Goal: Task Accomplishment & Management: Complete application form

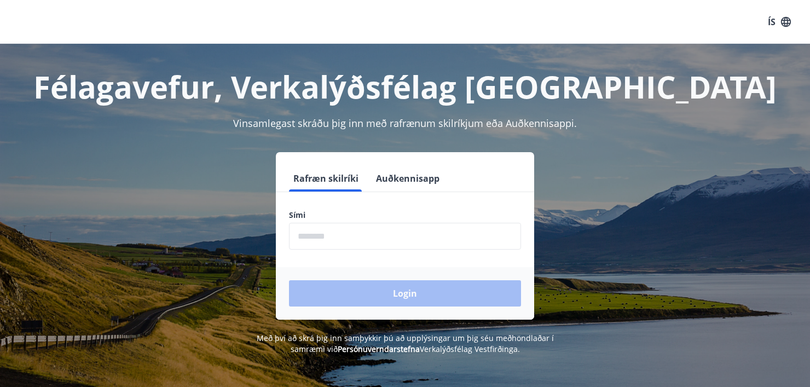
click at [336, 245] on input "phone" at bounding box center [405, 236] width 232 height 27
type input "********"
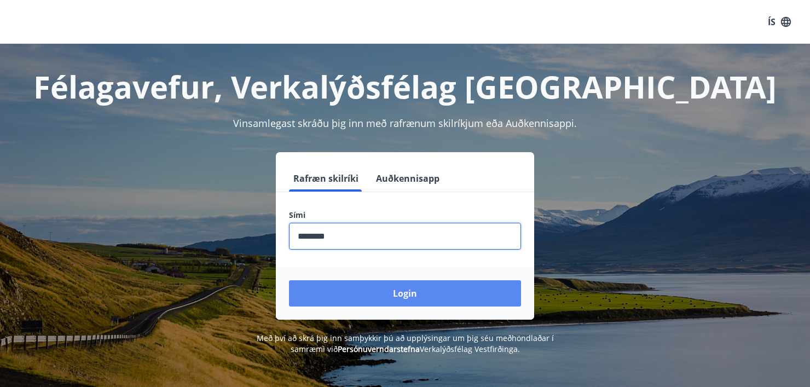
click at [379, 285] on button "Login" at bounding box center [405, 293] width 232 height 26
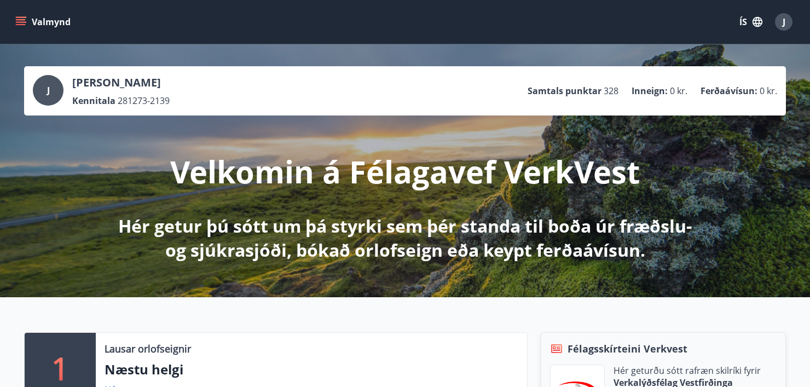
click at [27, 22] on button "Valmynd" at bounding box center [44, 22] width 62 height 20
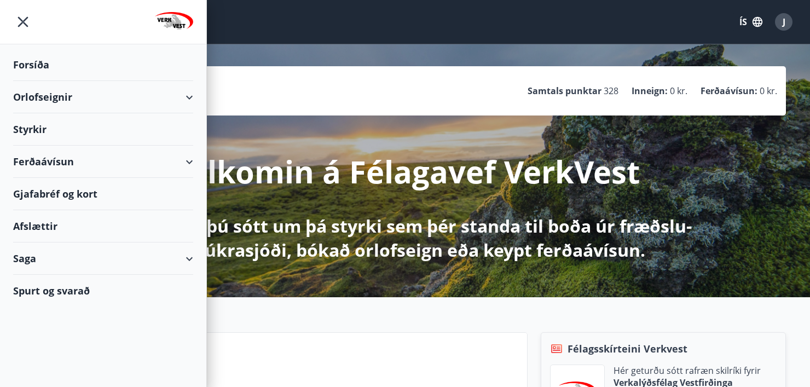
click at [64, 95] on div "Orlofseignir" at bounding box center [103, 97] width 180 height 32
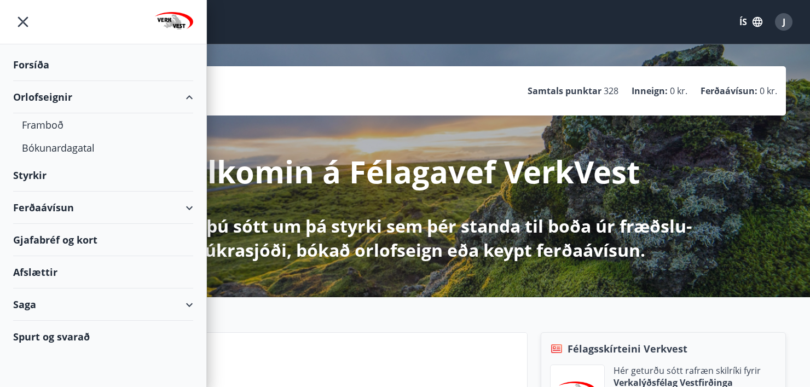
click at [64, 95] on div "Orlofseignir" at bounding box center [103, 97] width 180 height 32
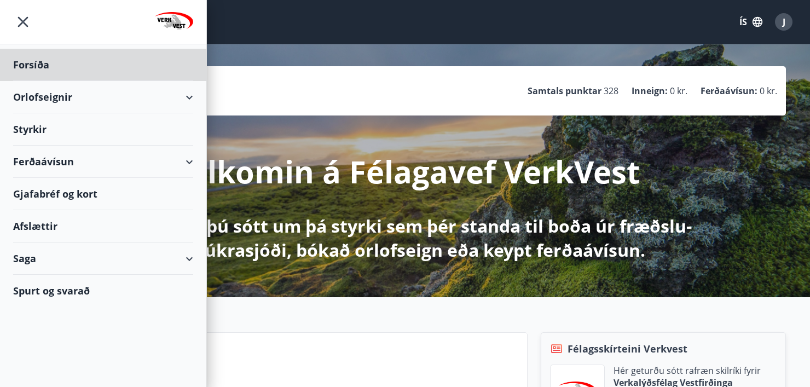
click at [60, 119] on div "Styrkir" at bounding box center [103, 129] width 180 height 32
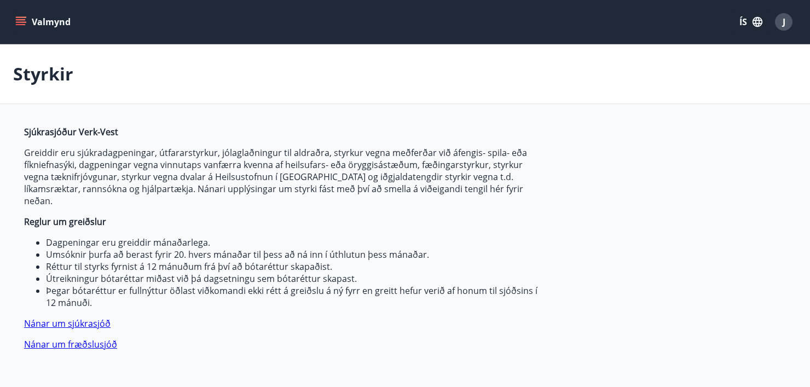
type input "***"
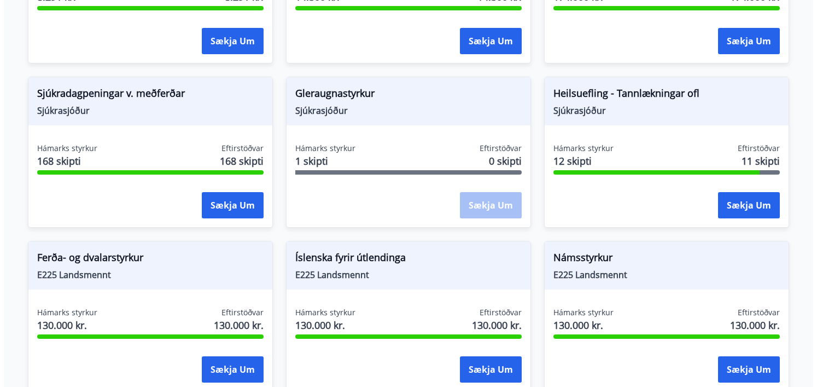
scroll to position [875, 0]
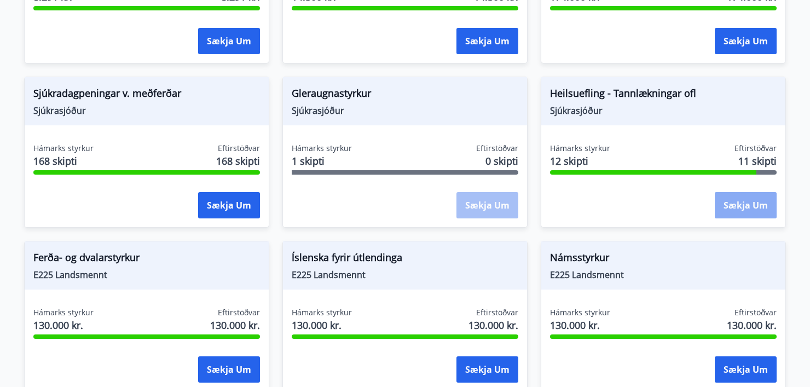
click at [739, 192] on button "Sækja um" at bounding box center [745, 205] width 62 height 26
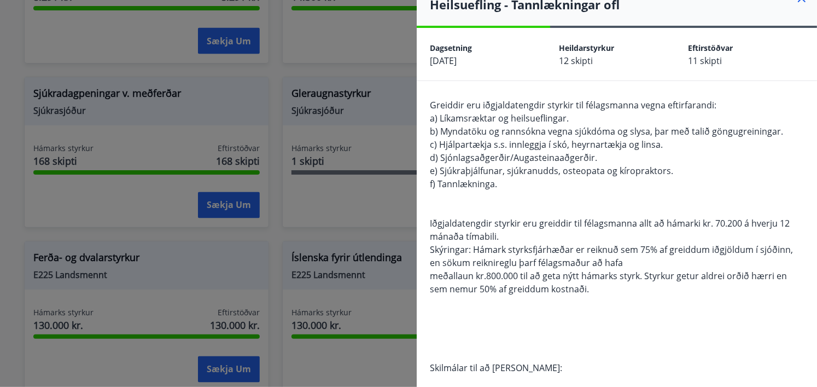
scroll to position [0, 0]
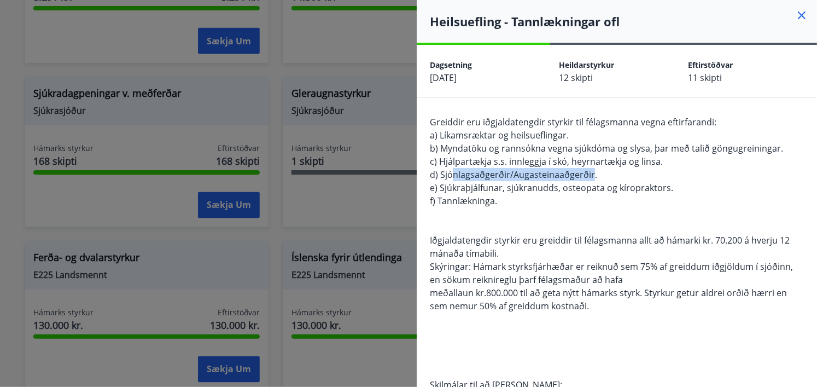
drag, startPoint x: 591, startPoint y: 175, endPoint x: 455, endPoint y: 172, distance: 136.8
click at [455, 172] on span "d) Sjónlagsaðgerðir/Augasteinaaðgerðir." at bounding box center [513, 175] width 167 height 12
click at [501, 170] on span "d) Sjónlagsaðgerðir/Augasteinaaðgerðir." at bounding box center [513, 175] width 167 height 12
click at [507, 150] on span "b) Myndatöku og rannsókna vegna sjúkdóma og slysa, þar með talið göngugreininga…" at bounding box center [606, 148] width 353 height 12
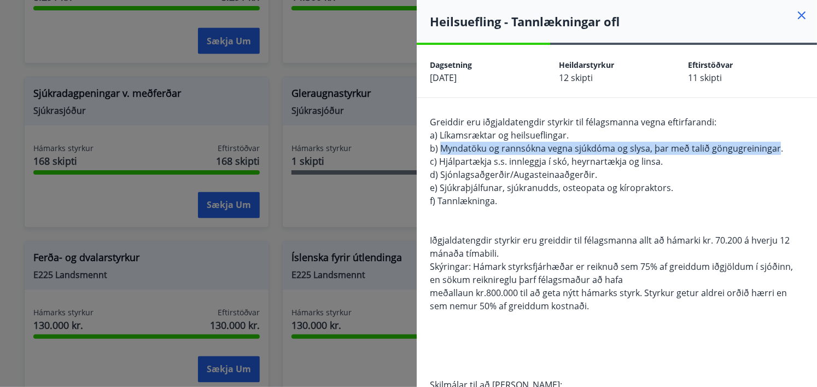
drag, startPoint x: 776, startPoint y: 148, endPoint x: 439, endPoint y: 149, distance: 336.5
click at [439, 149] on span "b) Myndatöku og rannsókna vegna sjúkdóma og slysa, þar með talið göngugreininga…" at bounding box center [606, 148] width 353 height 12
click at [464, 148] on span "b) Myndatöku og rannsókna vegna sjúkdóma og slysa, þar með talið göngugreininga…" at bounding box center [606, 148] width 353 height 12
click at [443, 147] on span "b) Myndatöku og rannsókna vegna sjúkdóma og slysa, þar með talið göngugreininga…" at bounding box center [606, 148] width 353 height 12
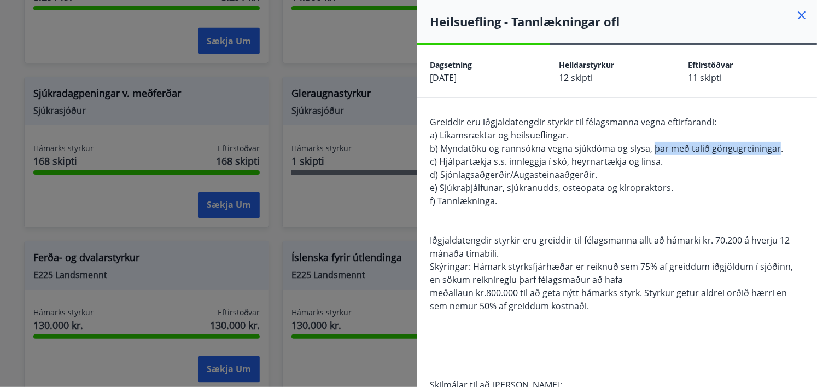
drag, startPoint x: 653, startPoint y: 148, endPoint x: 775, endPoint y: 146, distance: 122.6
click at [775, 146] on span "b) Myndatöku og rannsókna vegna sjúkdóma og slysa, þar með talið göngugreininga…" at bounding box center [606, 148] width 353 height 12
click at [717, 144] on span "b) Myndatöku og rannsókna vegna sjúkdóma og slysa, þar með talið göngugreininga…" at bounding box center [606, 148] width 353 height 12
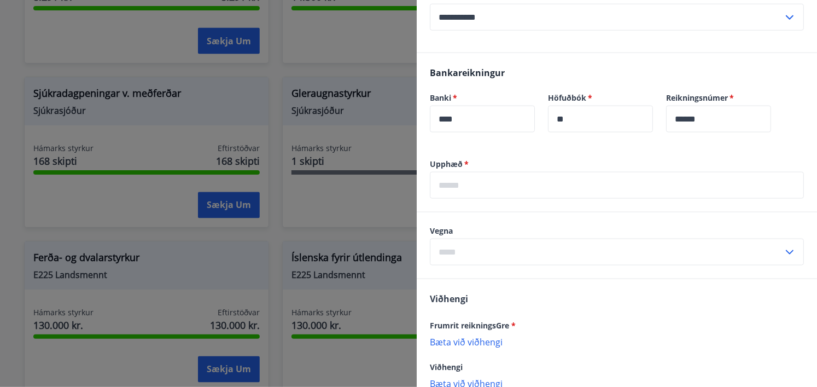
scroll to position [602, 0]
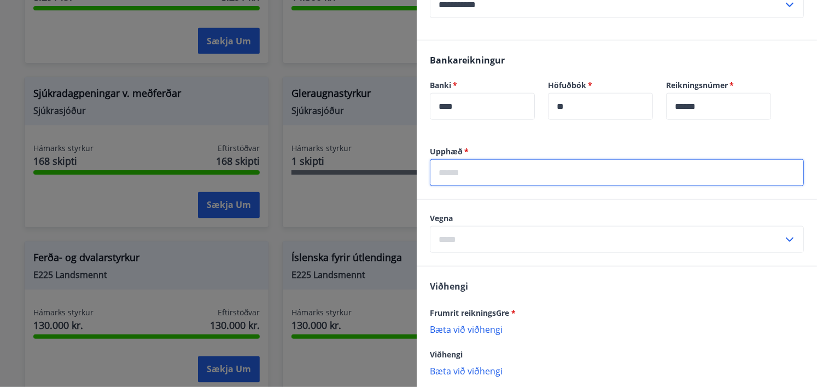
click at [492, 172] on input "text" at bounding box center [617, 172] width 374 height 27
click at [450, 242] on input "text" at bounding box center [606, 239] width 353 height 27
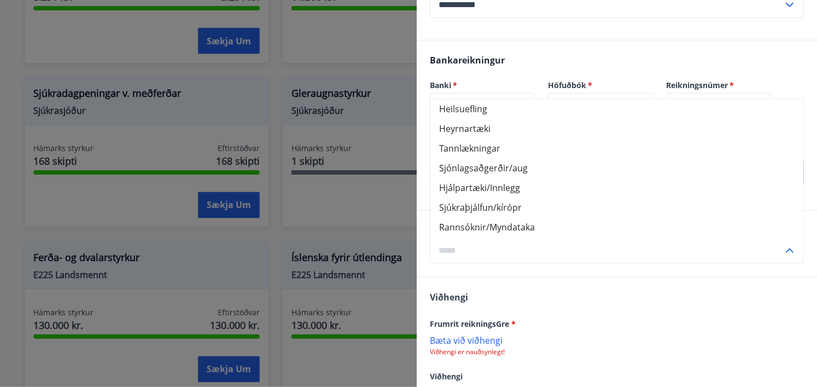
scroll to position [657, 0]
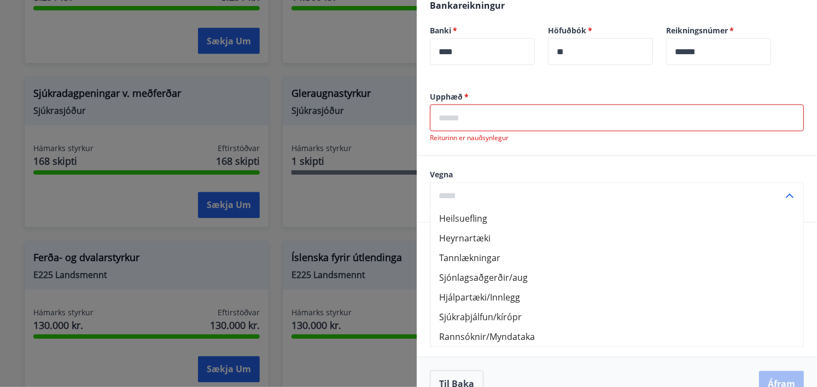
click at [505, 129] on input "text" at bounding box center [617, 117] width 374 height 27
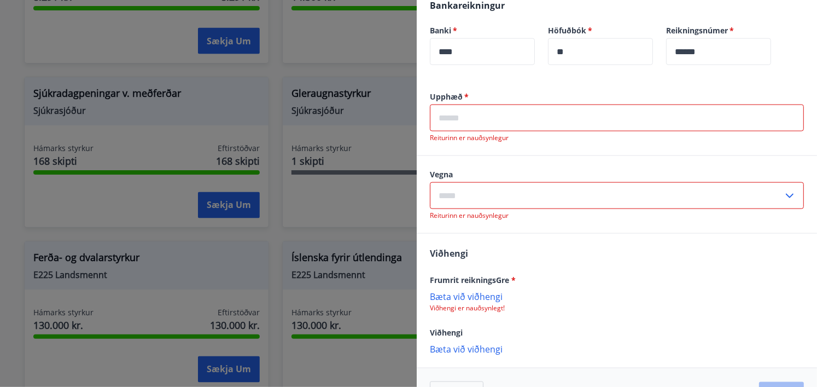
click at [473, 197] on input "text" at bounding box center [606, 195] width 353 height 27
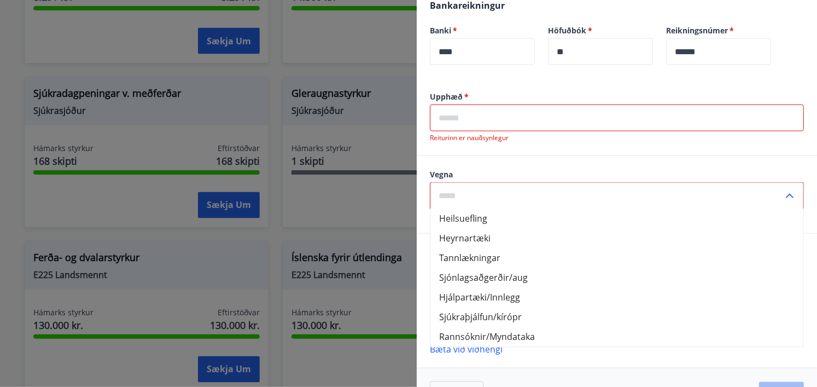
click at [521, 335] on li "Rannsóknir/Myndataka" at bounding box center [617, 337] width 373 height 20
type input "**********"
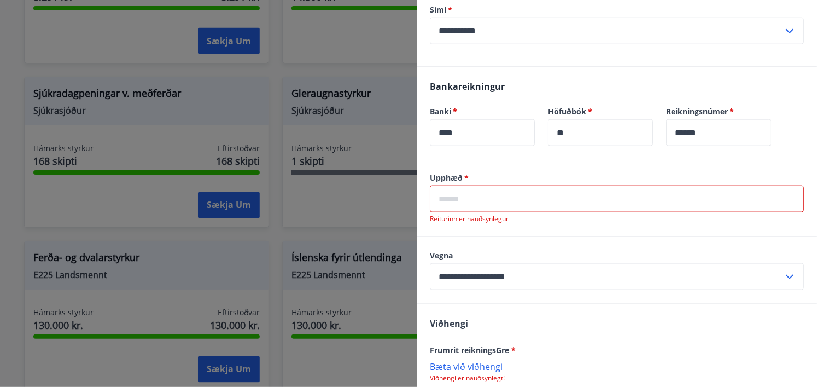
scroll to position [547, 0]
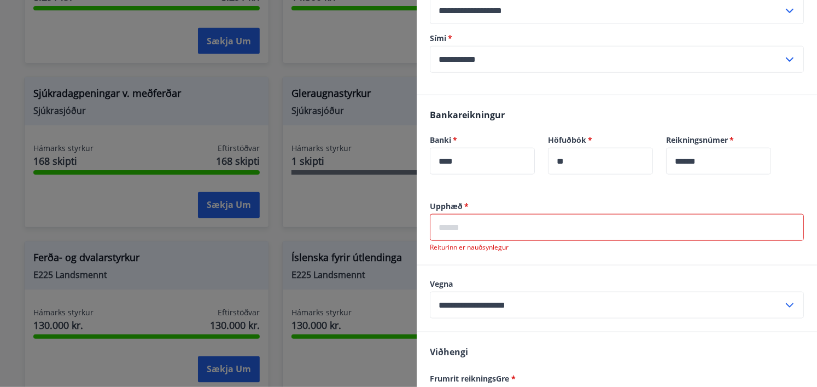
click at [492, 235] on input "text" at bounding box center [617, 227] width 374 height 27
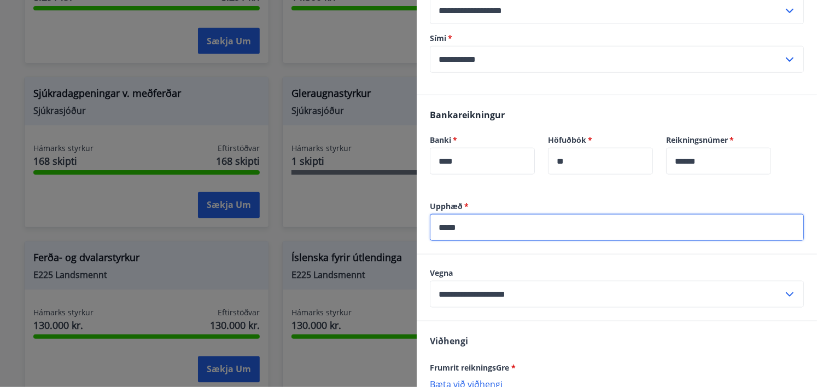
type input "*****"
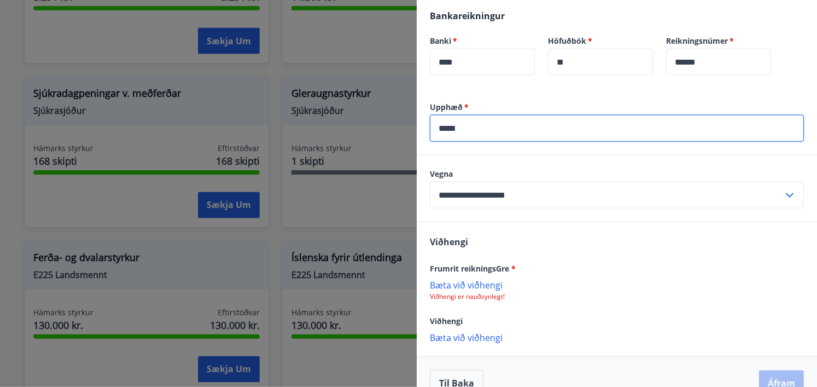
scroll to position [657, 0]
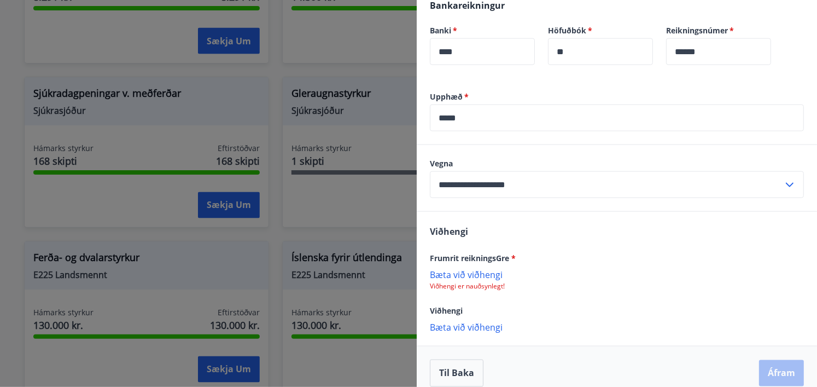
click at [470, 273] on p "Bæta við viðhengi" at bounding box center [617, 274] width 374 height 11
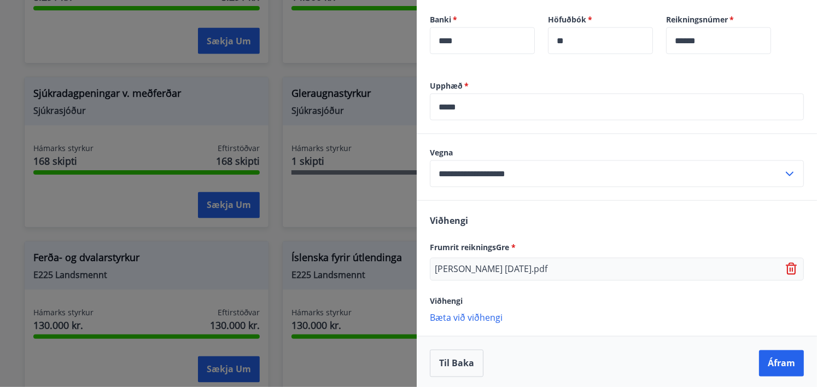
scroll to position [670, 0]
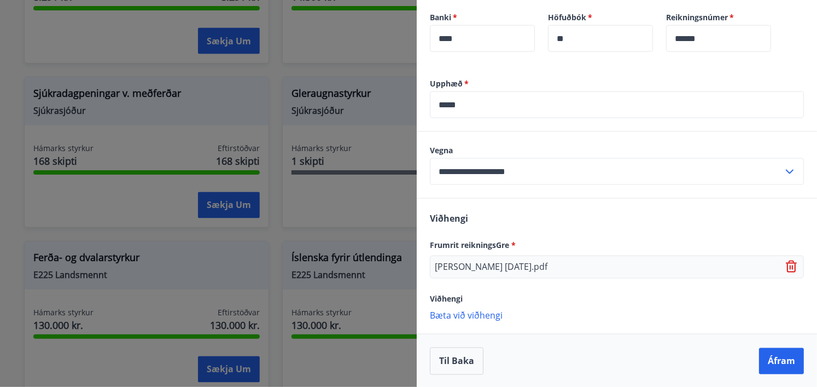
click at [473, 311] on p "Bæta við viðhengi" at bounding box center [617, 314] width 374 height 11
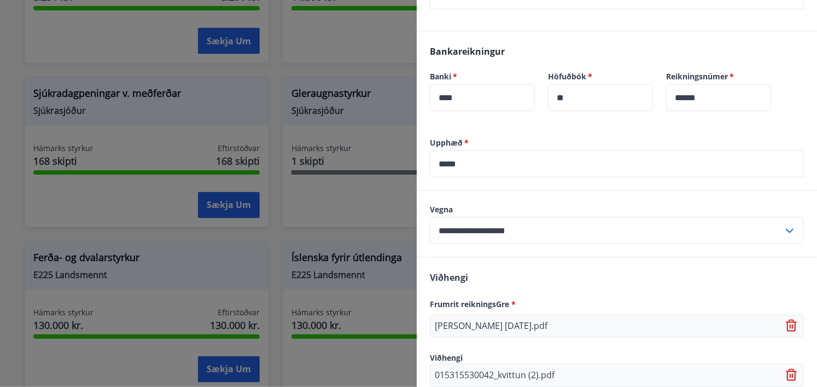
scroll to position [693, 0]
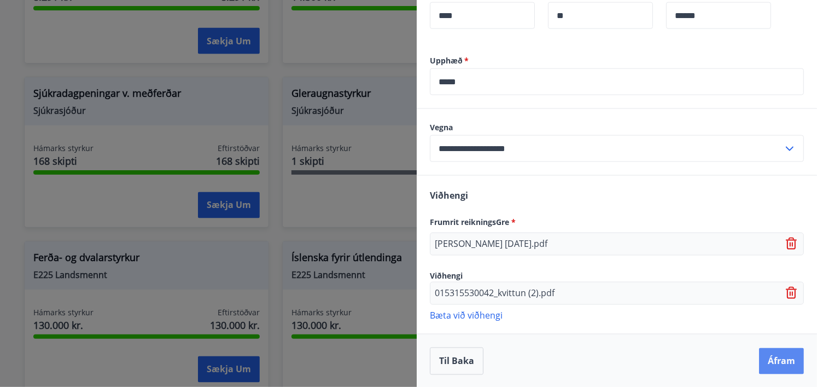
click at [786, 361] on button "Áfram" at bounding box center [781, 361] width 45 height 26
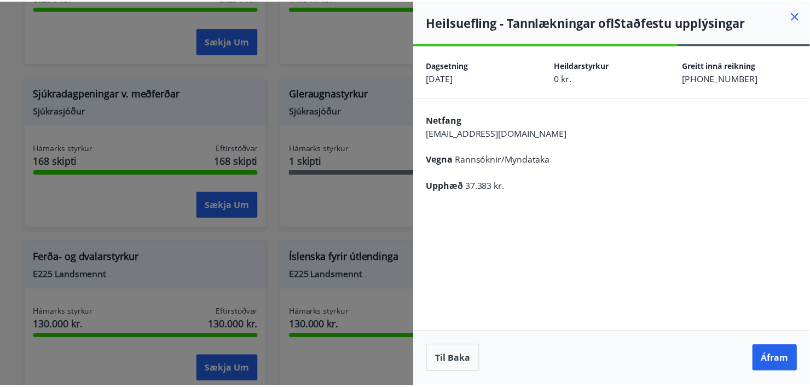
scroll to position [0, 0]
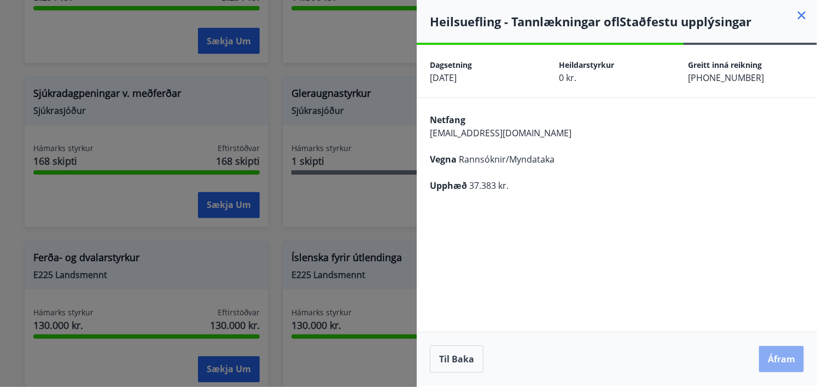
click at [779, 362] on button "Áfram" at bounding box center [781, 359] width 45 height 26
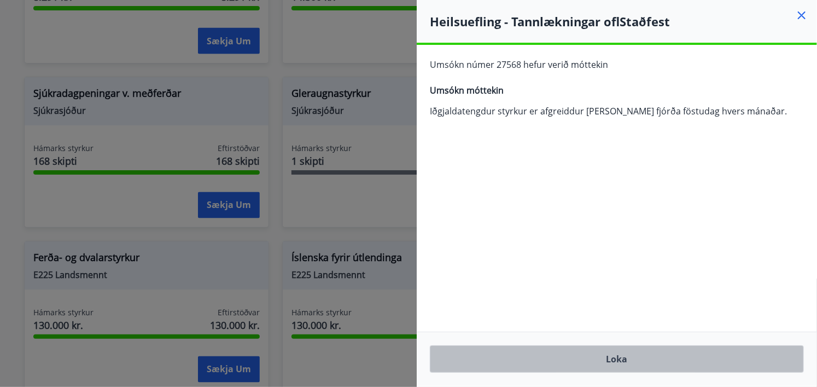
click at [524, 348] on button "Loka" at bounding box center [617, 358] width 374 height 27
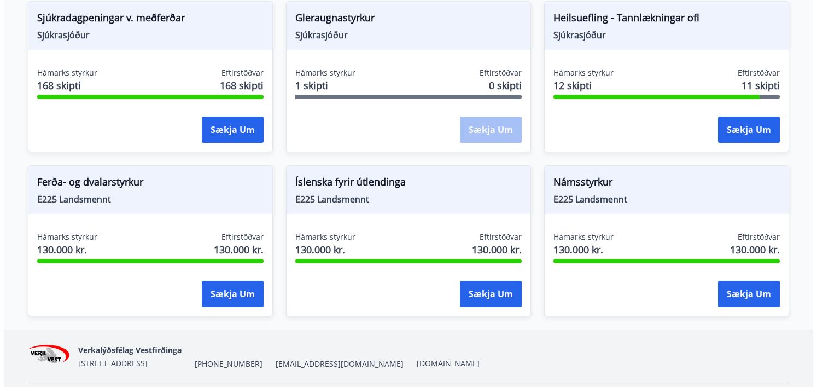
scroll to position [972, 0]
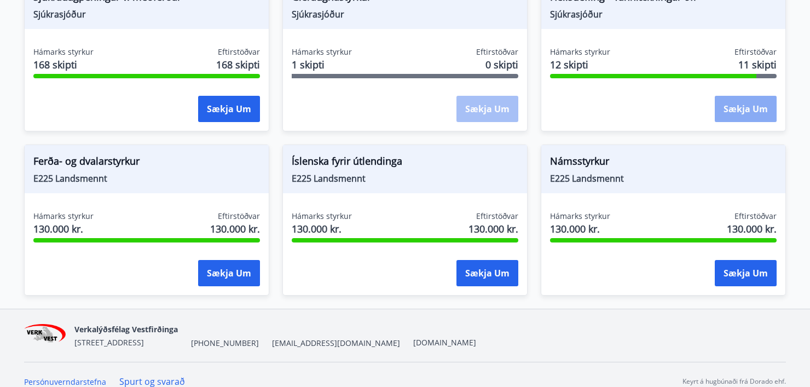
click at [738, 97] on button "Sækja um" at bounding box center [745, 109] width 62 height 26
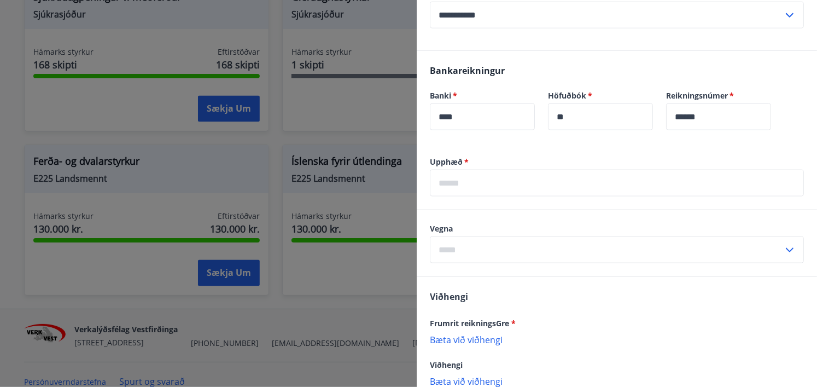
scroll to position [602, 0]
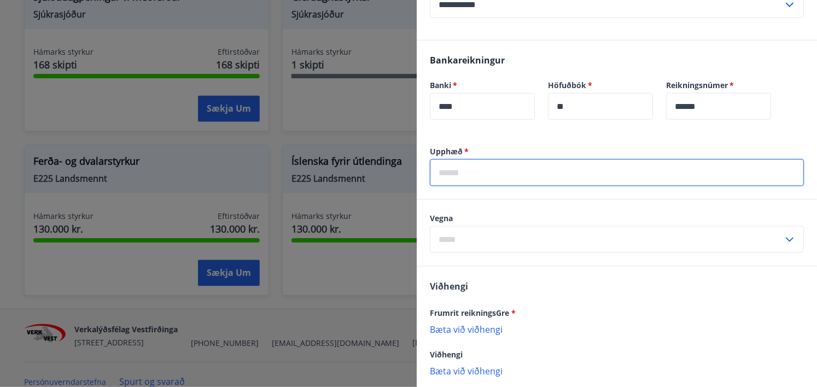
click at [502, 175] on input "text" at bounding box center [617, 172] width 374 height 27
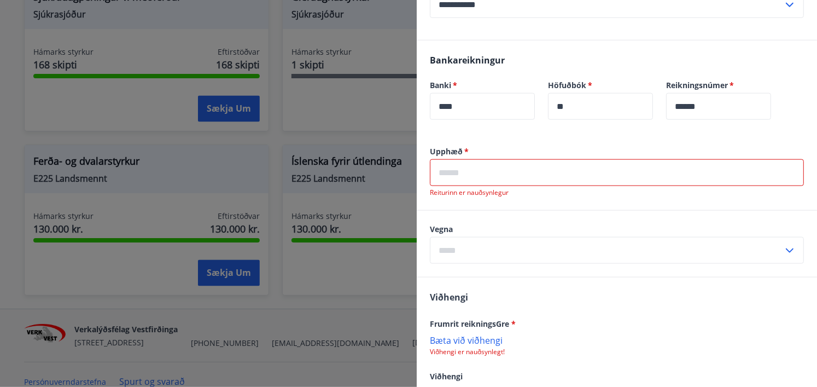
click at [483, 181] on input "text" at bounding box center [617, 172] width 374 height 27
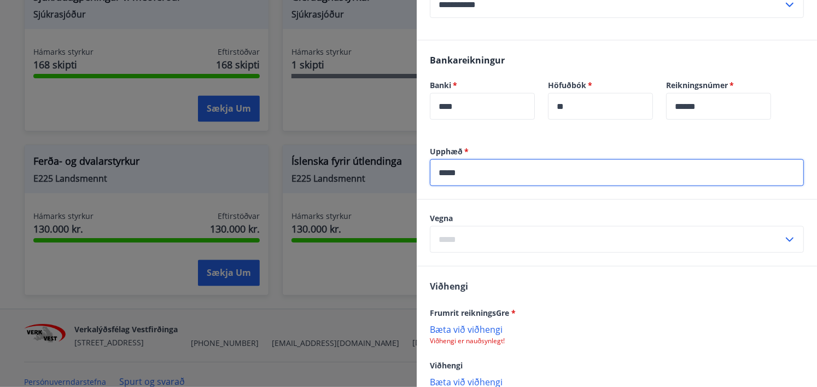
type input "*****"
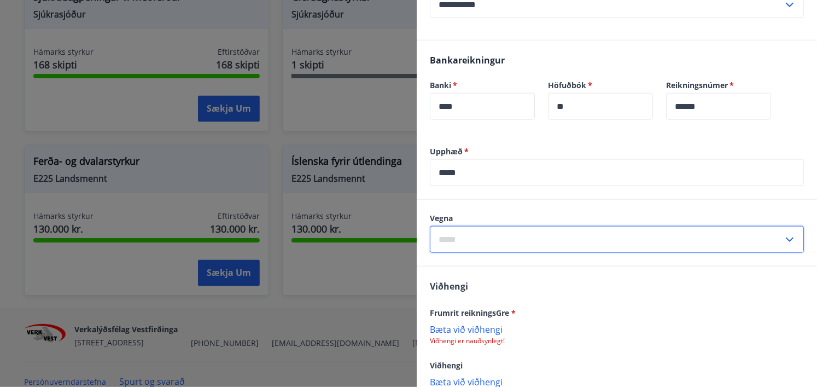
click at [467, 232] on input "text" at bounding box center [606, 239] width 353 height 27
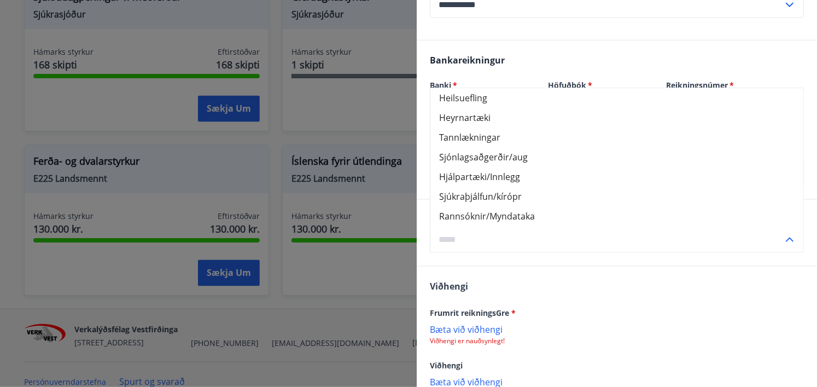
click at [474, 141] on li "Tannlækningar" at bounding box center [617, 137] width 373 height 20
type input "**********"
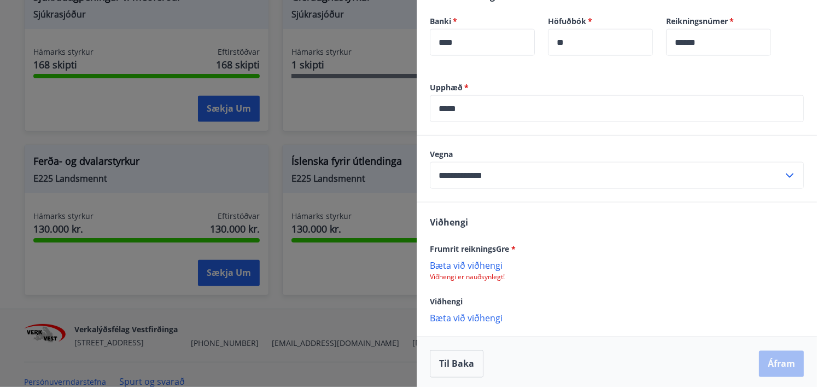
scroll to position [669, 0]
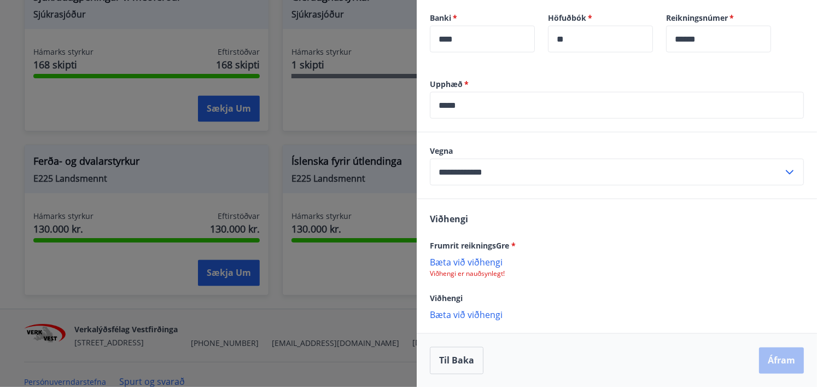
click at [486, 256] on p "Bæta við viðhengi" at bounding box center [617, 261] width 374 height 11
click at [489, 313] on p "Bæta við viðhengi" at bounding box center [617, 315] width 374 height 11
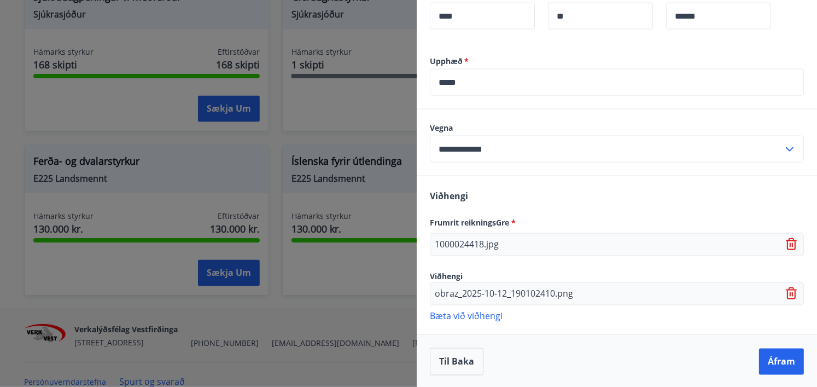
scroll to position [693, 0]
click at [759, 357] on button "Áfram" at bounding box center [781, 361] width 45 height 26
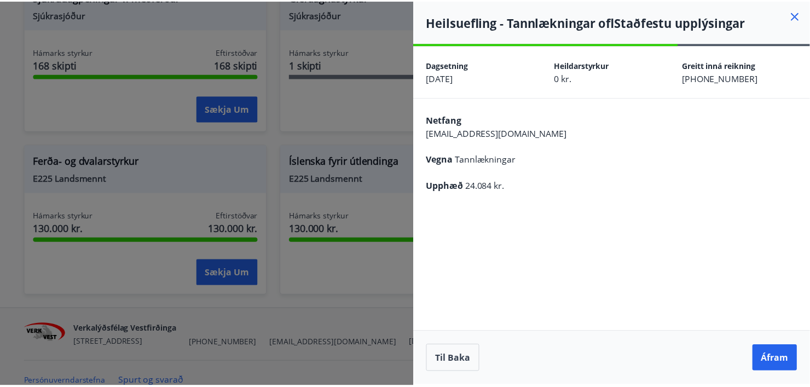
scroll to position [0, 0]
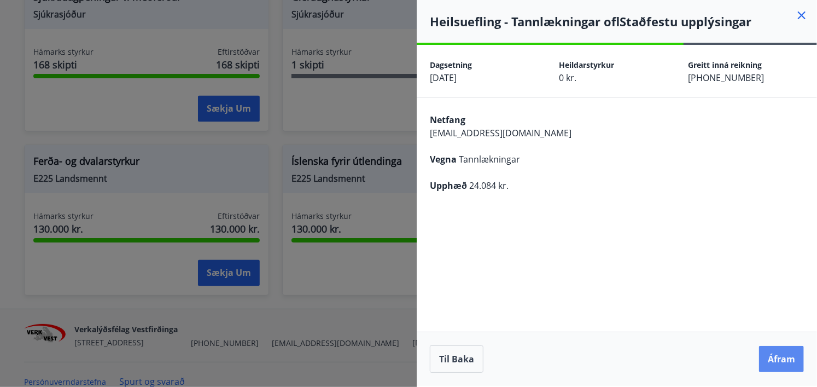
click at [785, 356] on button "Áfram" at bounding box center [781, 359] width 45 height 26
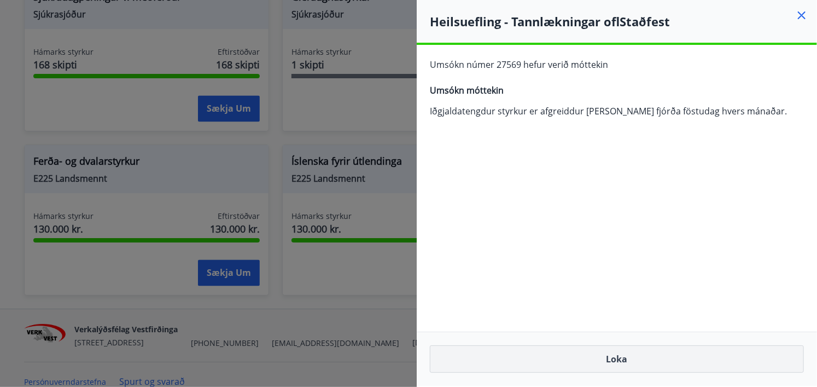
click at [627, 351] on button "Loka" at bounding box center [617, 358] width 374 height 27
